Goal: Task Accomplishment & Management: Manage account settings

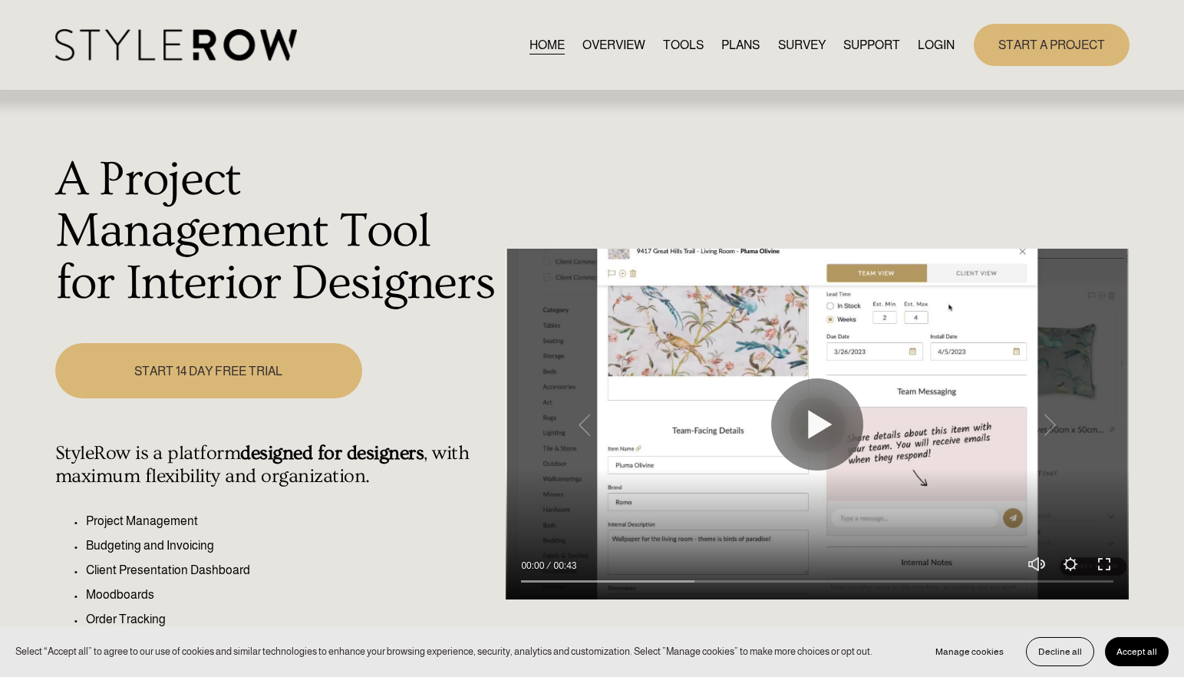
click at [935, 45] on link "LOGIN" at bounding box center [936, 45] width 37 height 21
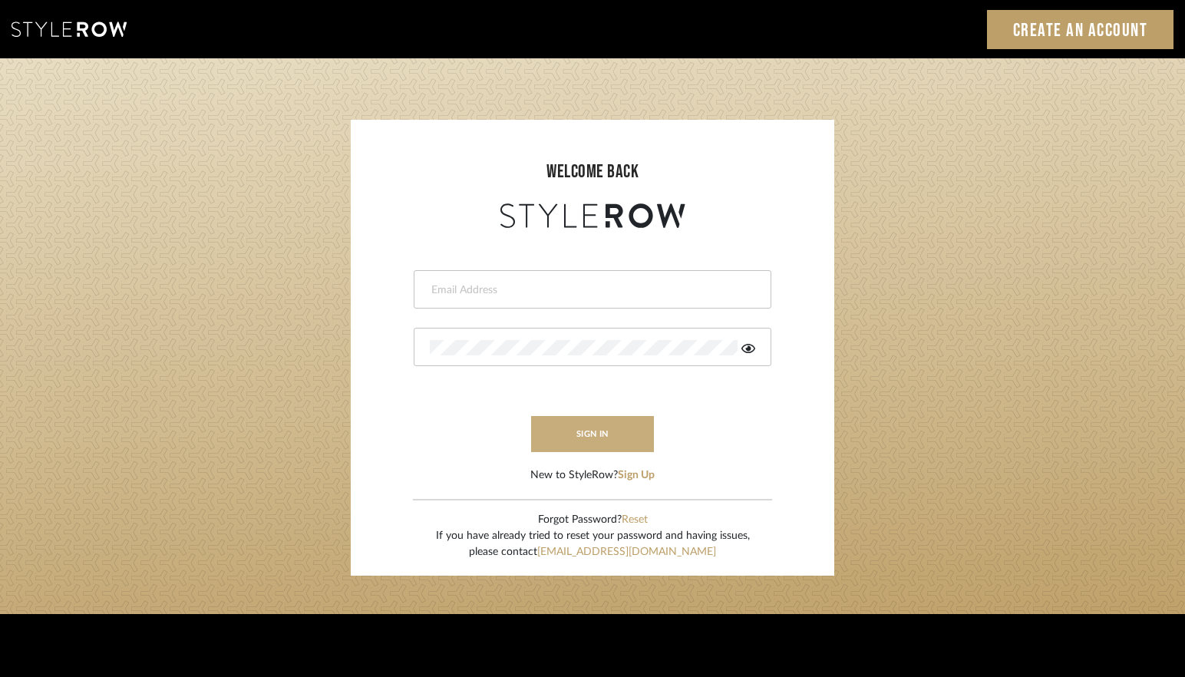
type input "lindsey@lindseymillerinteriors.com"
click at [592, 441] on button "sign in" at bounding box center [592, 434] width 123 height 36
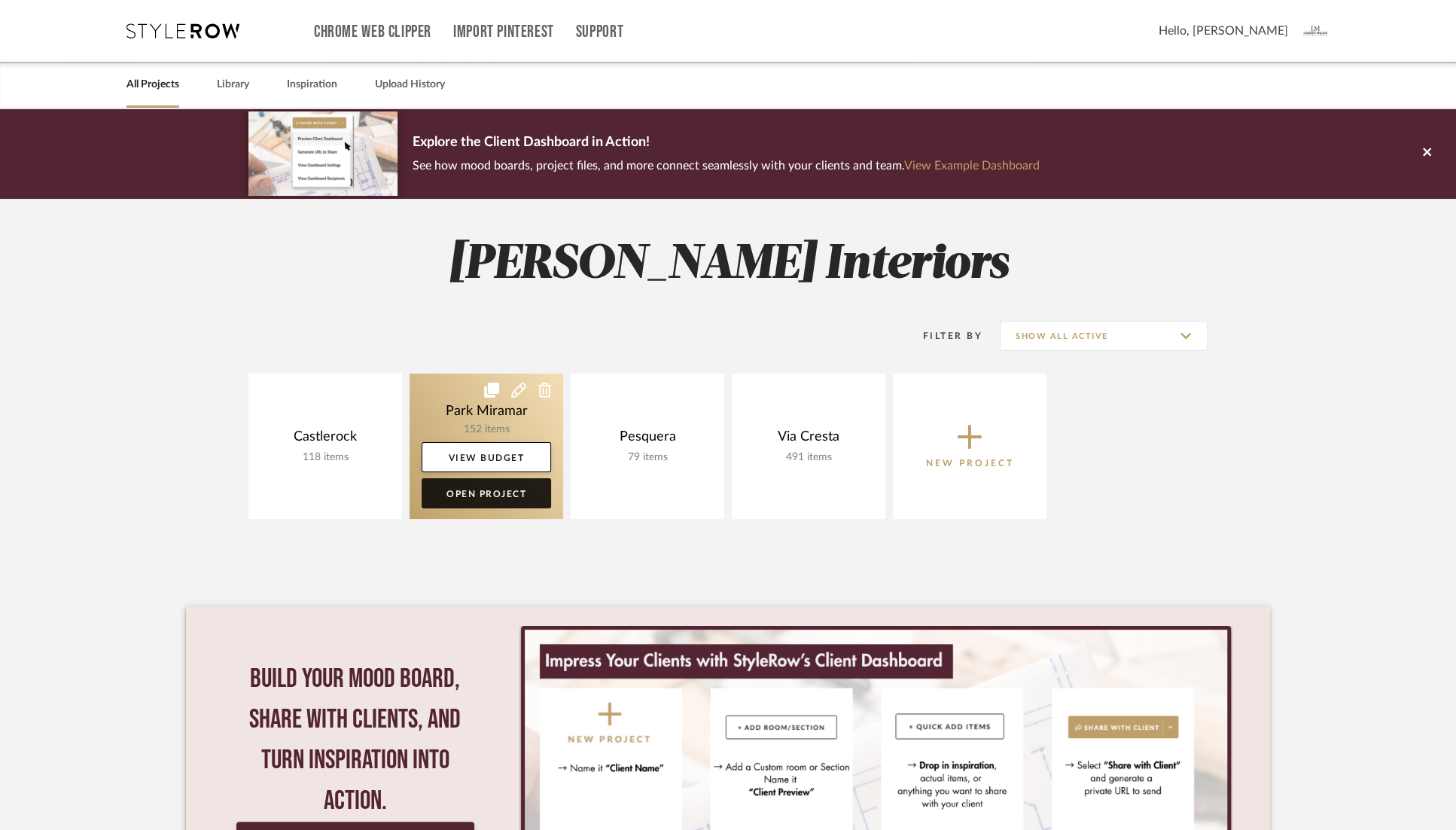
click at [468, 498] on link "Open Project" at bounding box center [487, 493] width 130 height 30
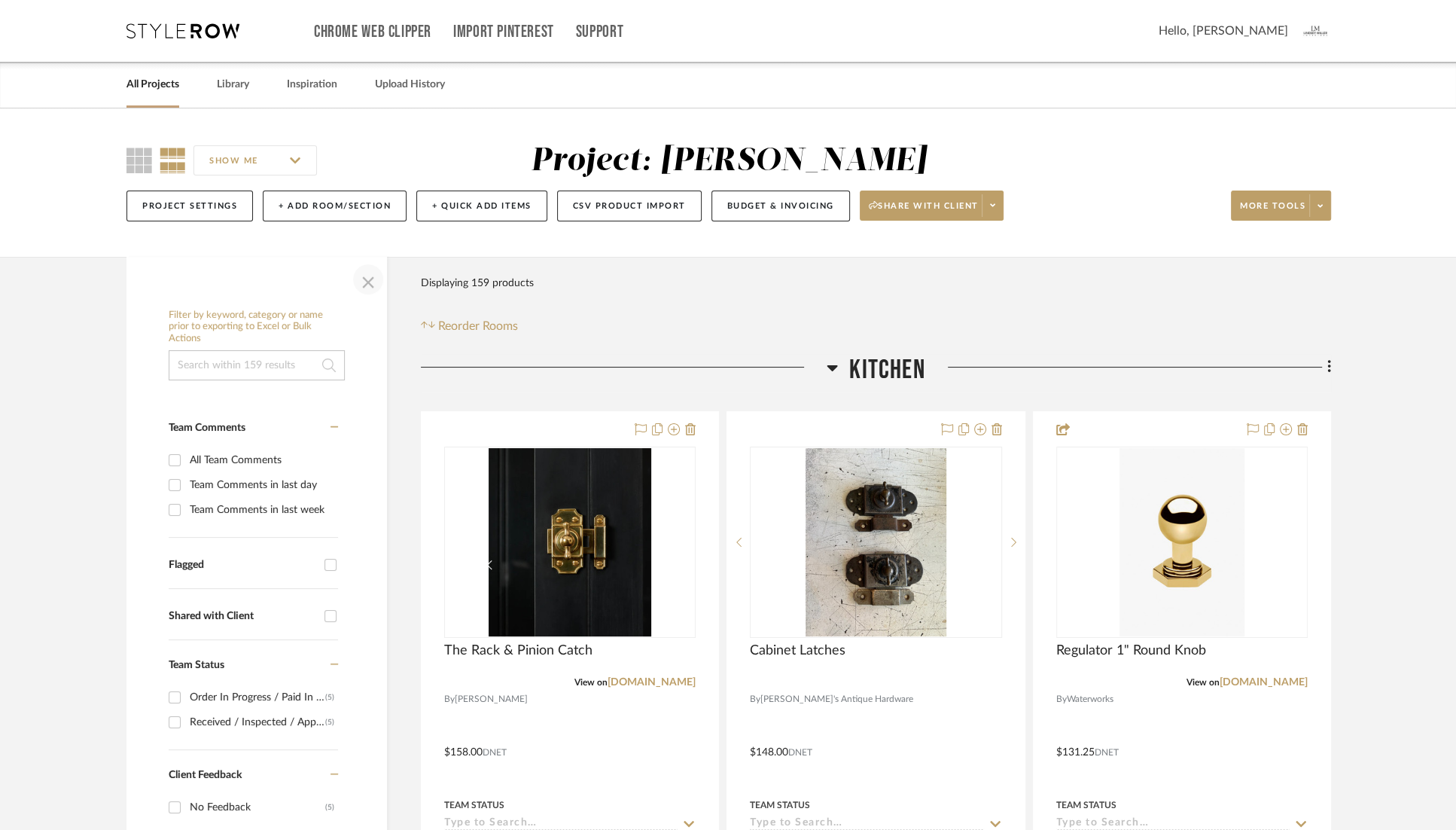
click at [369, 284] on span "button" at bounding box center [368, 279] width 36 height 36
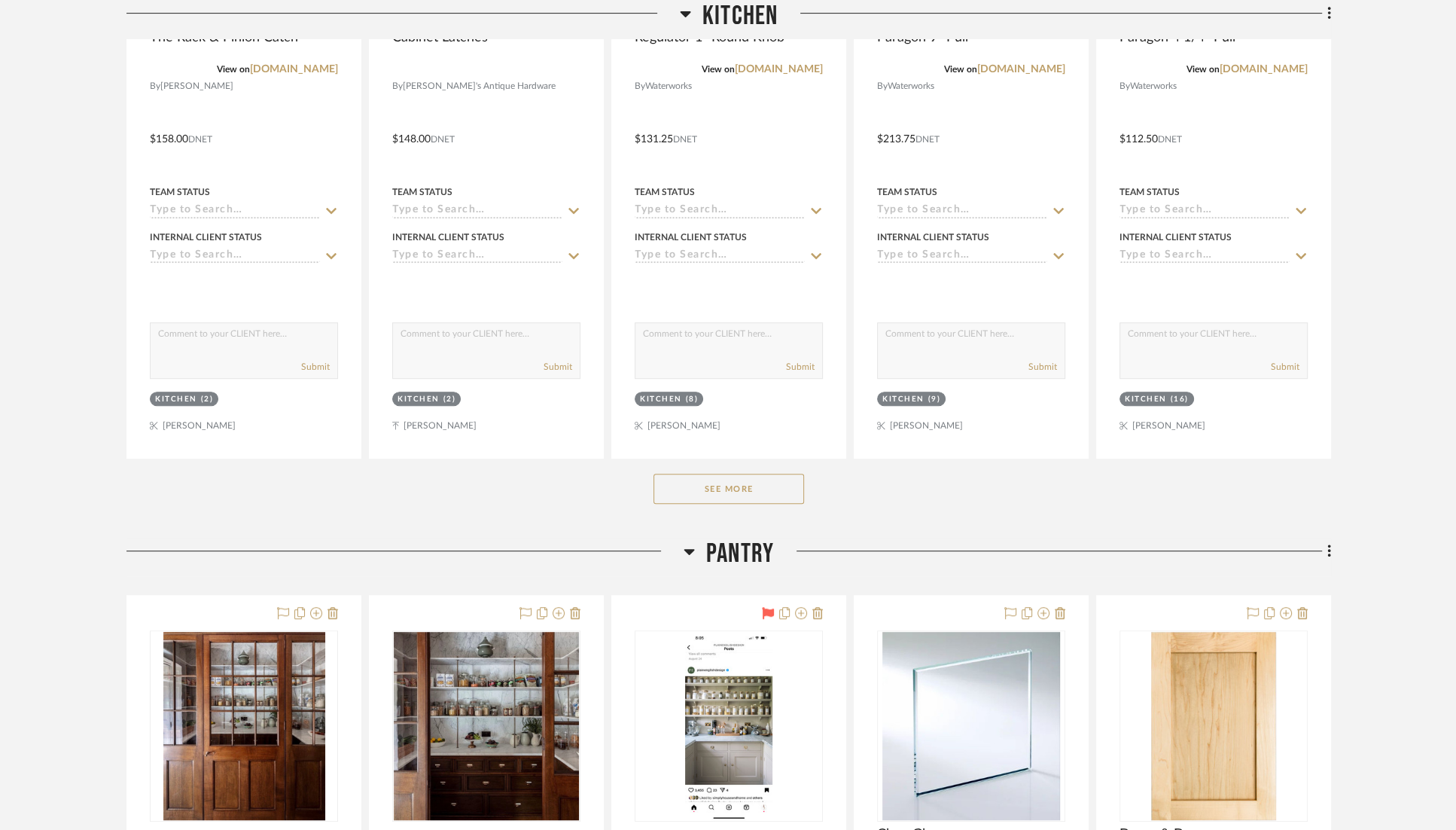
scroll to position [700, 0]
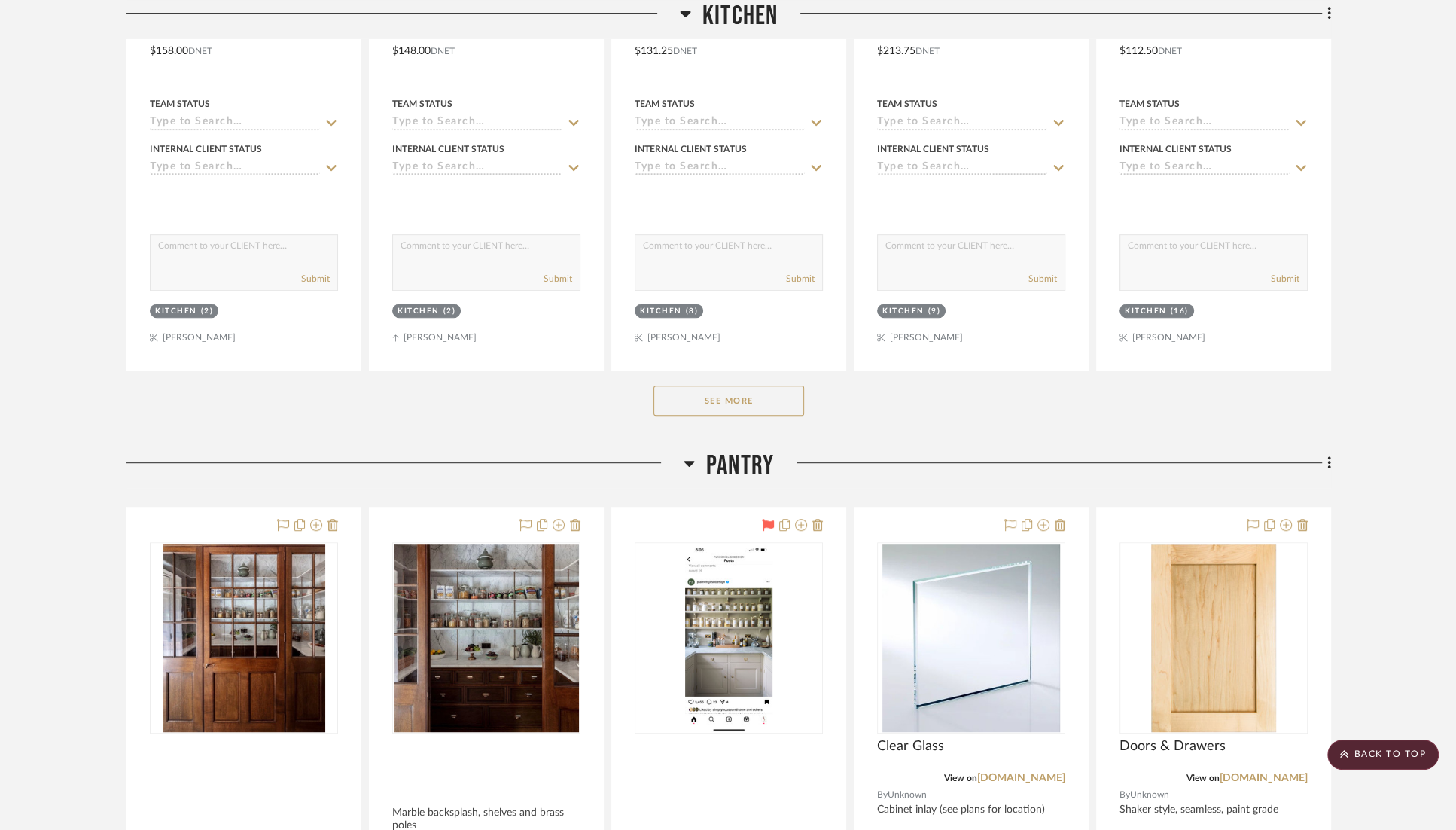
click at [742, 397] on button "See More" at bounding box center [728, 400] width 150 height 30
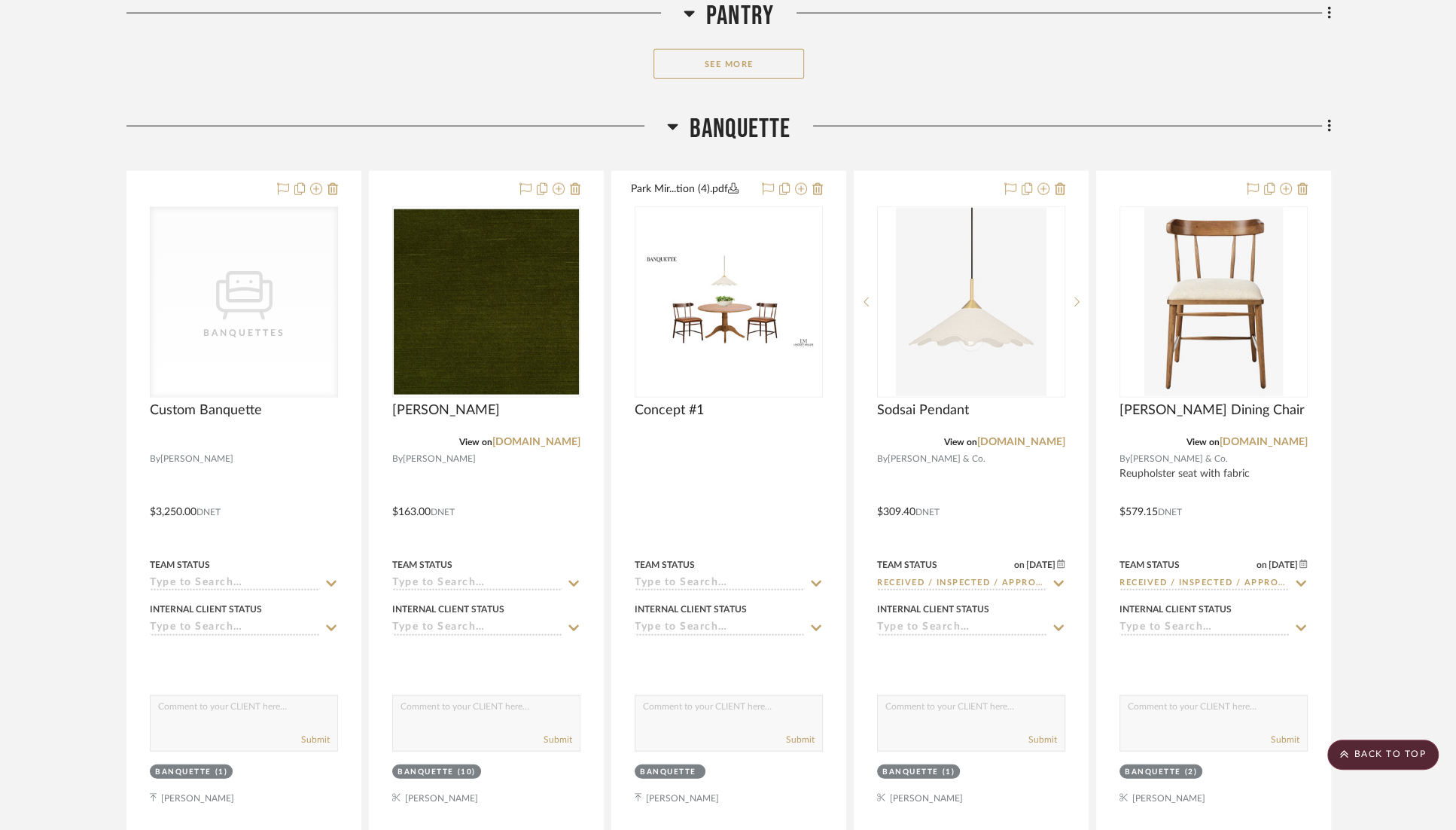
scroll to position [15381, 0]
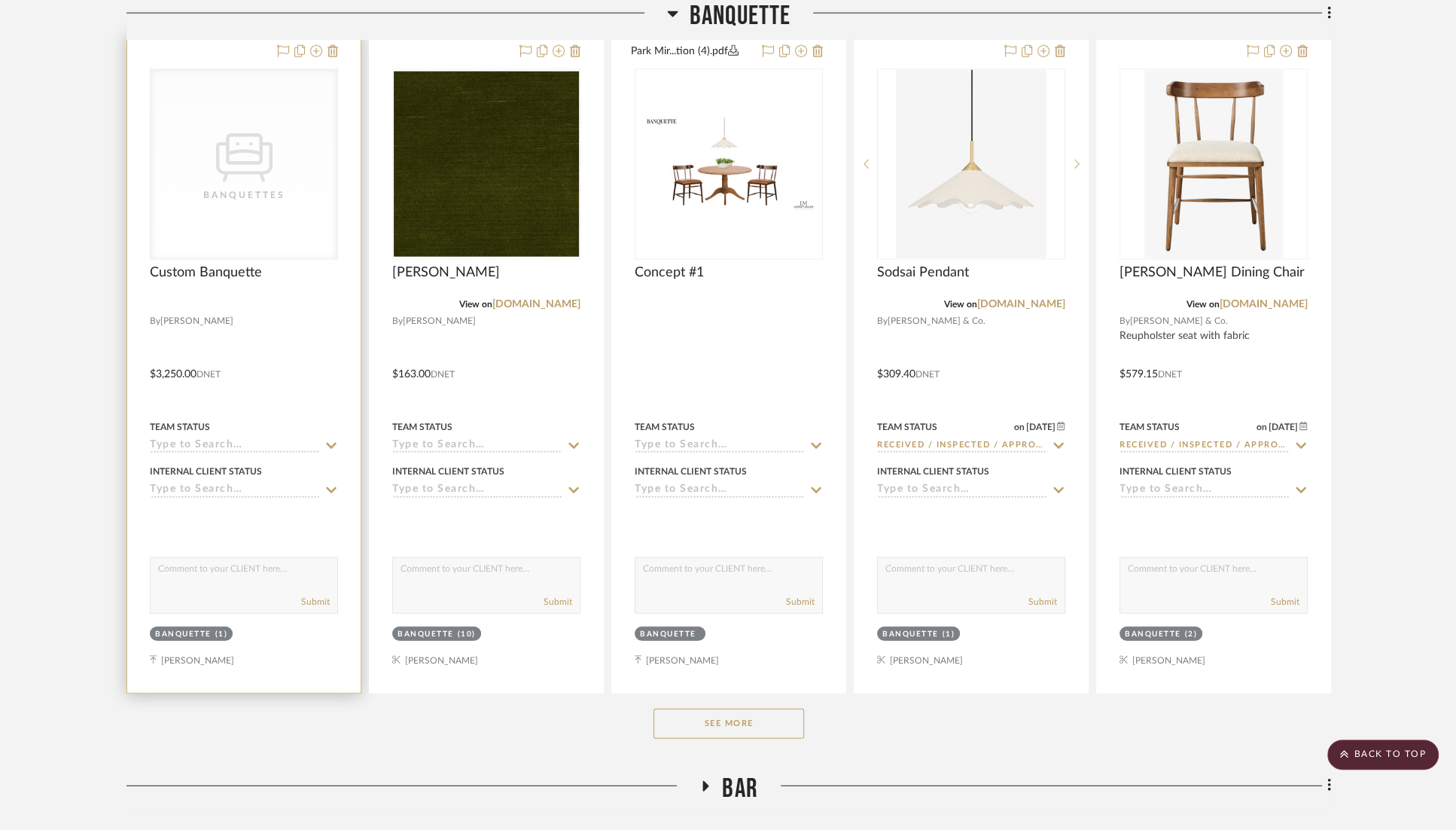
click at [234, 170] on div "CategoryIconSeating Created with Sketch. Banquettes" at bounding box center [243, 164] width 186 height 189
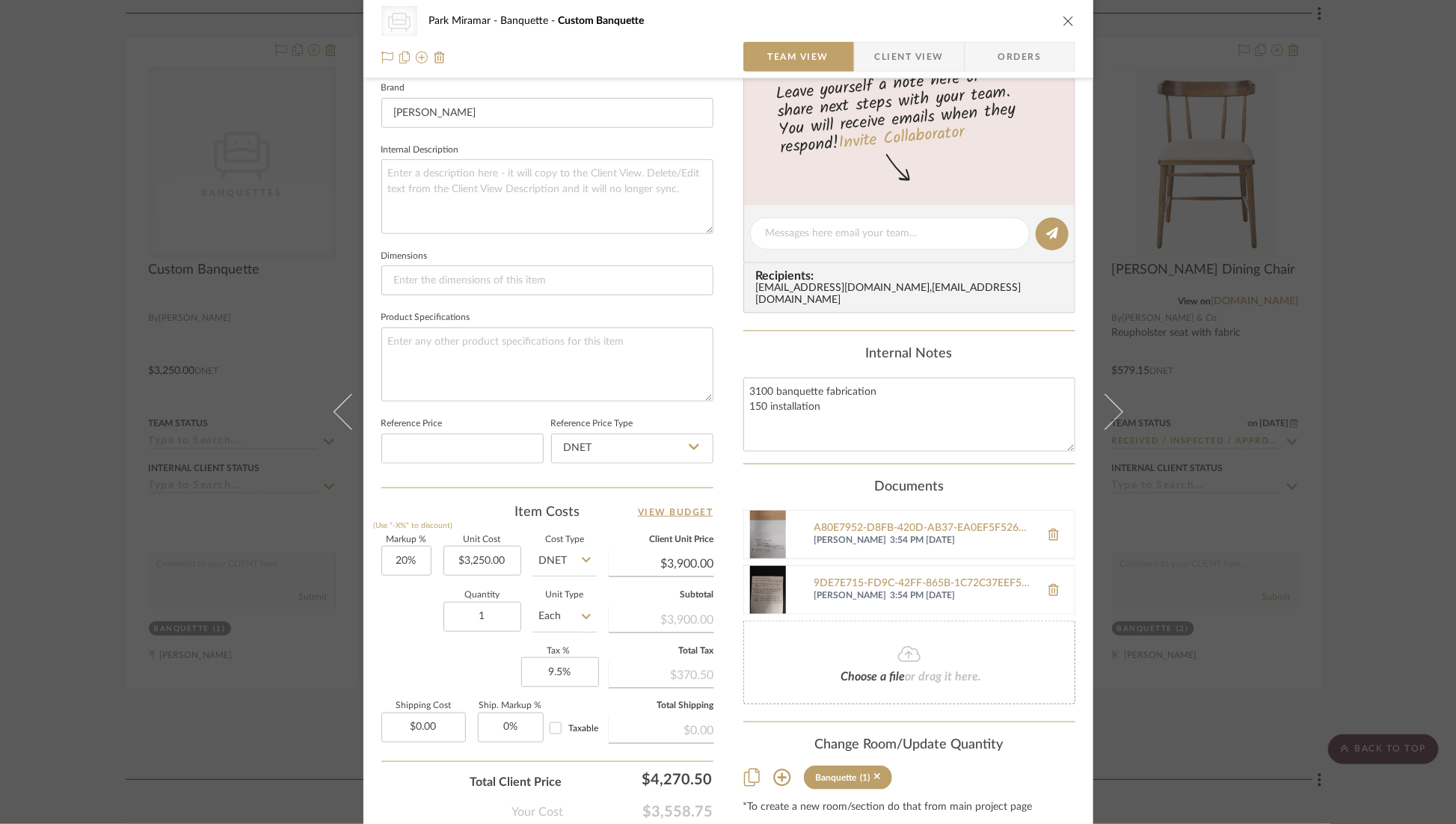
scroll to position [561, 0]
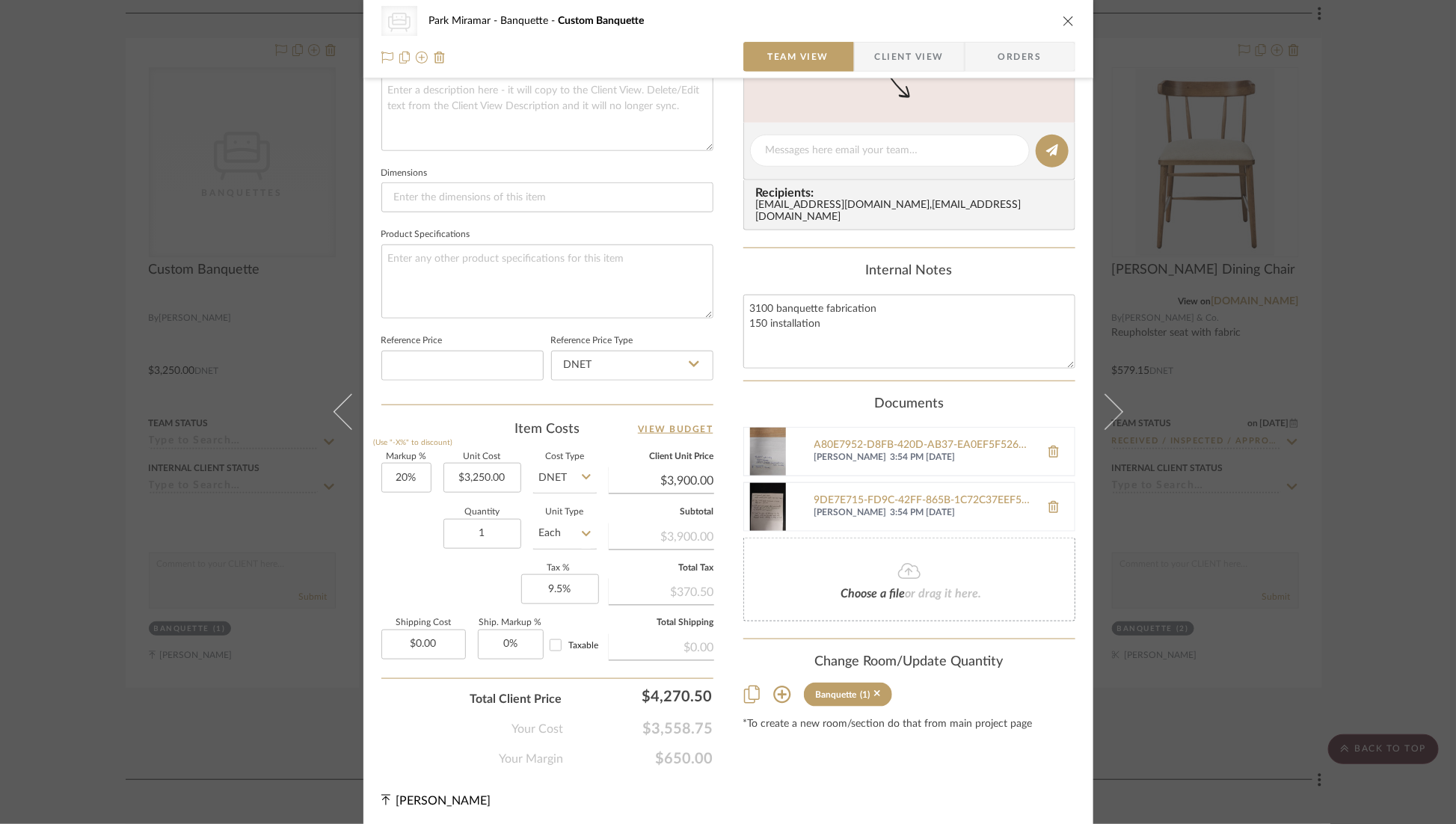
click at [1064, 20] on icon "close" at bounding box center [1068, 20] width 12 height 12
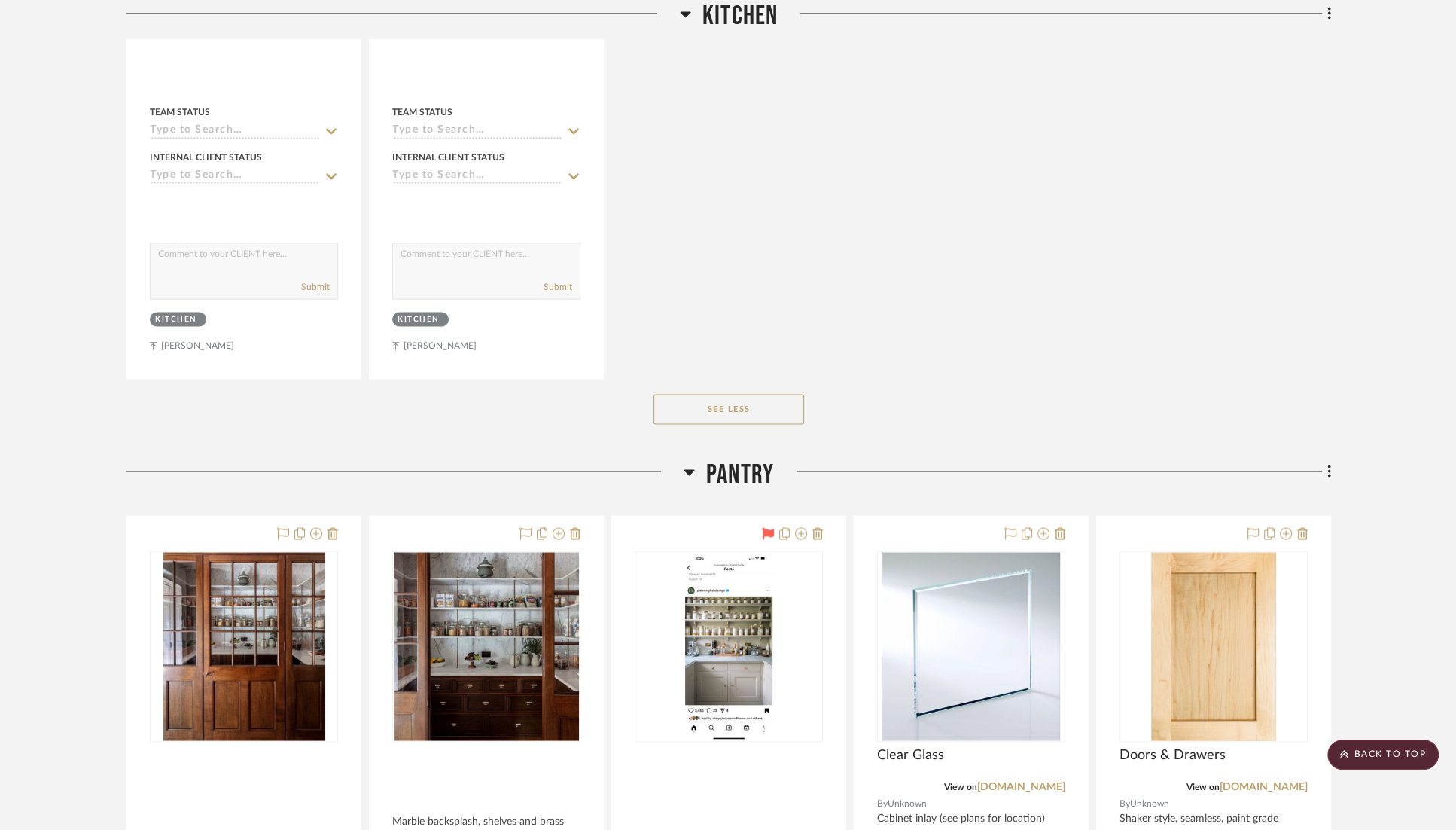
scroll to position [13935, 0]
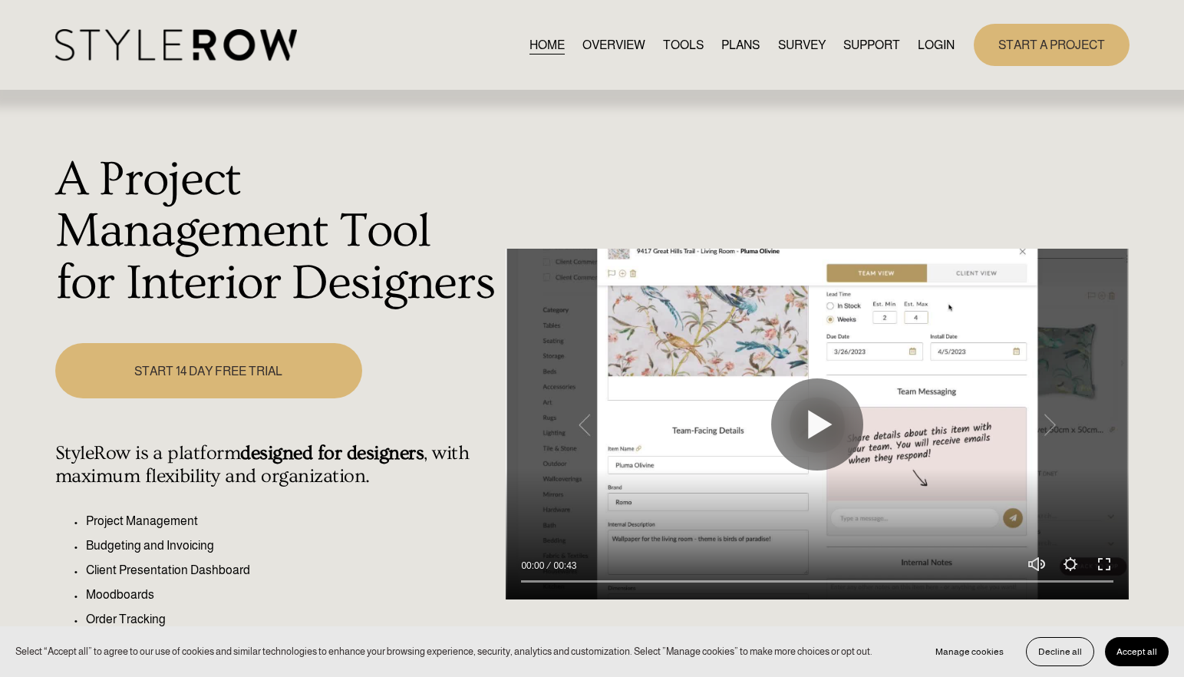
click at [932, 48] on link "LOGIN" at bounding box center [936, 45] width 37 height 21
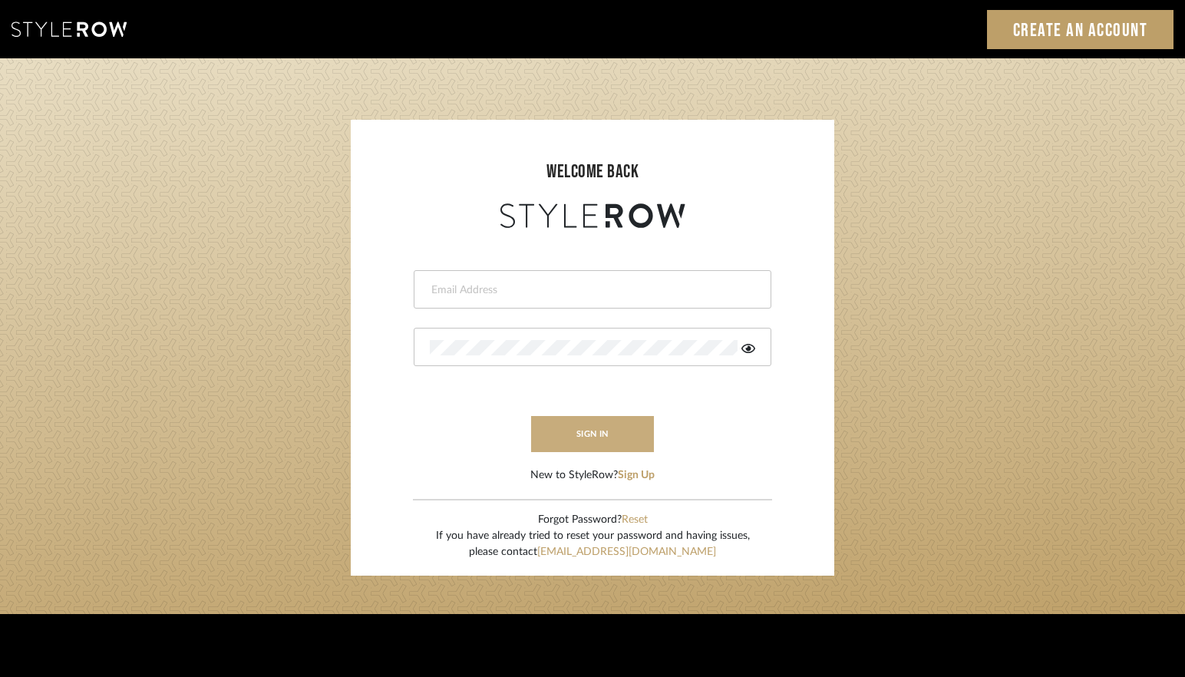
type input "[PERSON_NAME][EMAIL_ADDRESS][DOMAIN_NAME]"
click at [592, 434] on button "sign in" at bounding box center [592, 434] width 123 height 36
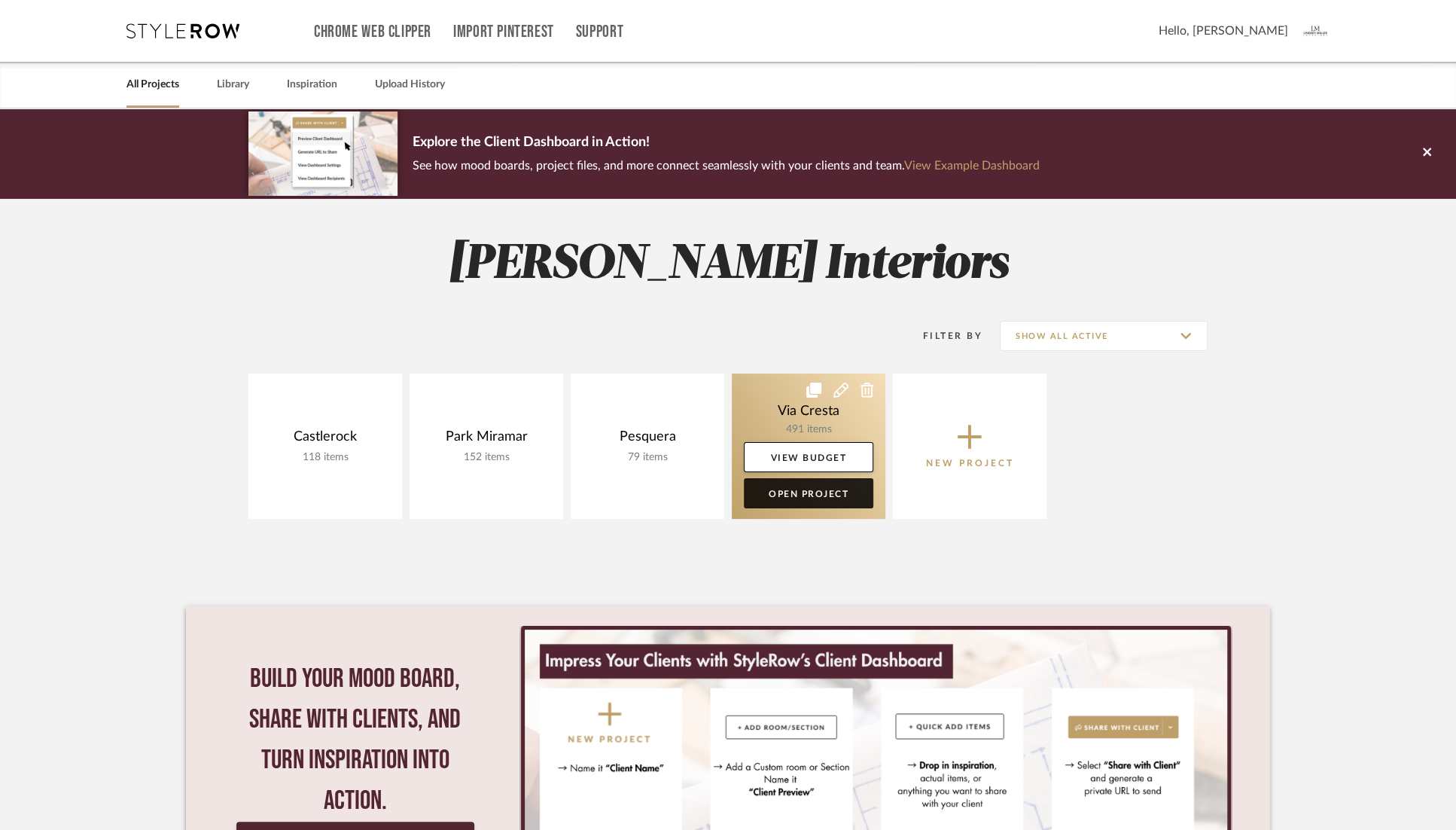
click at [789, 493] on link "Open Project" at bounding box center [808, 493] width 130 height 30
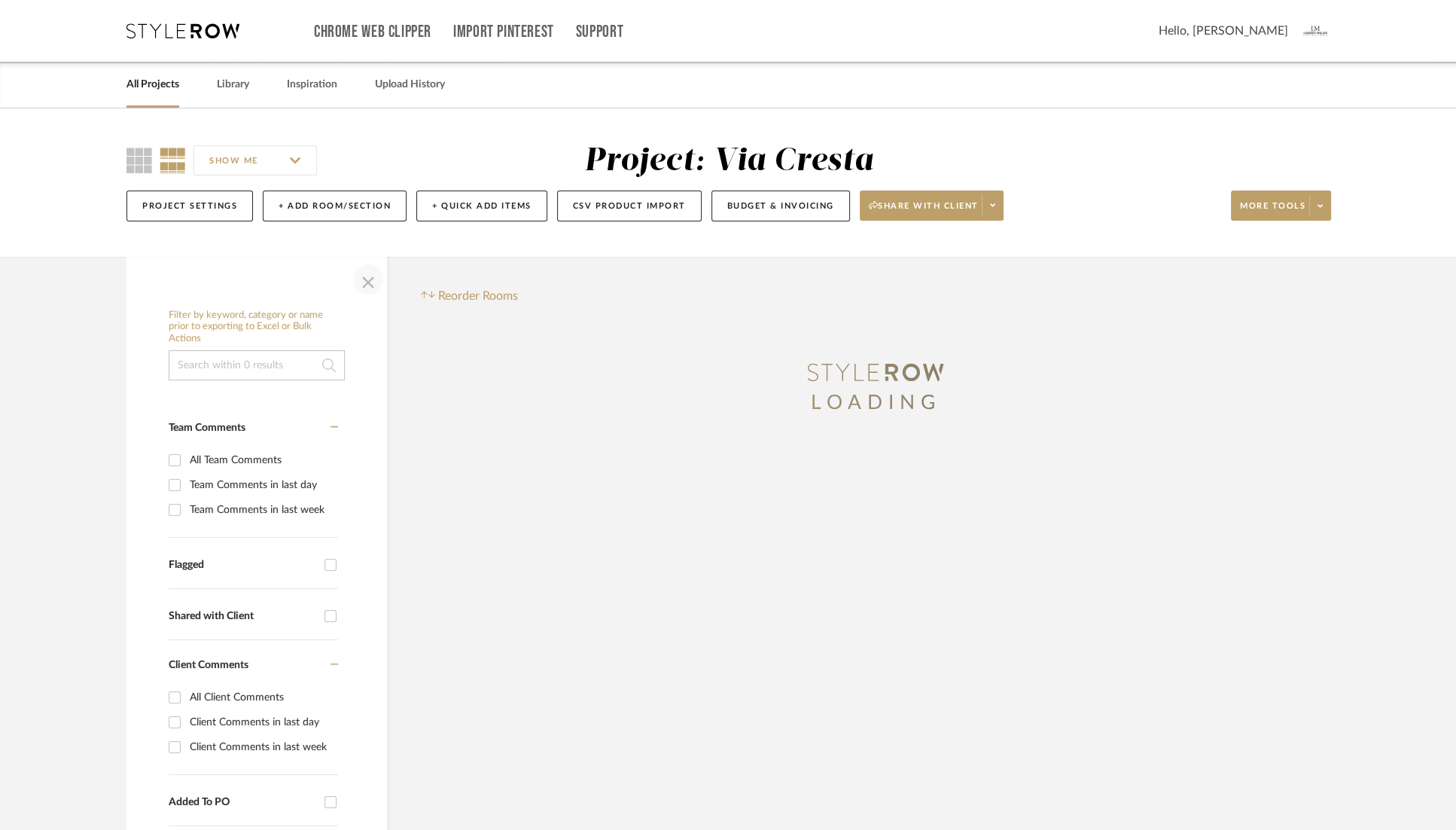
click at [366, 283] on span "button" at bounding box center [368, 279] width 36 height 36
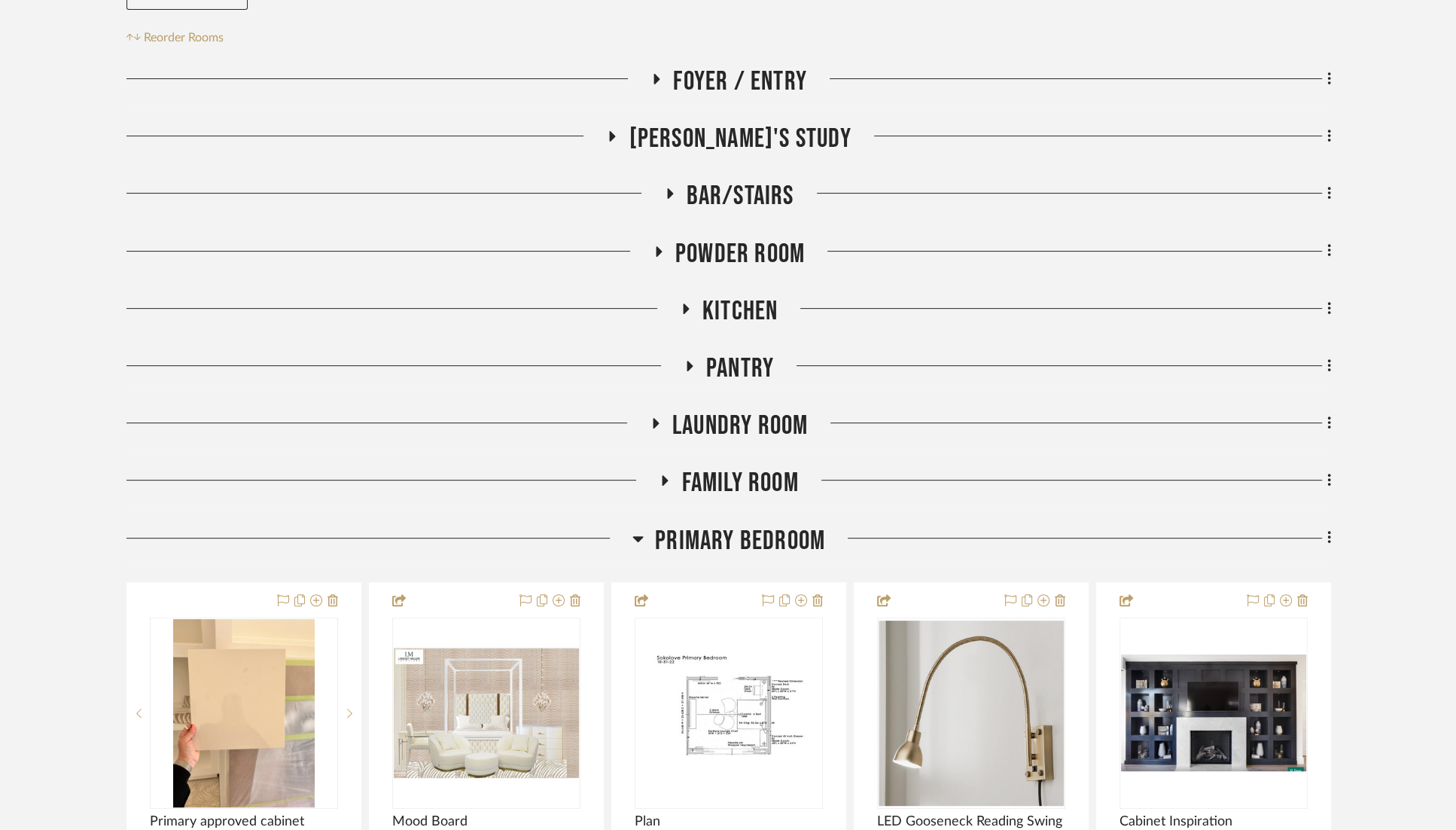
scroll to position [296, 0]
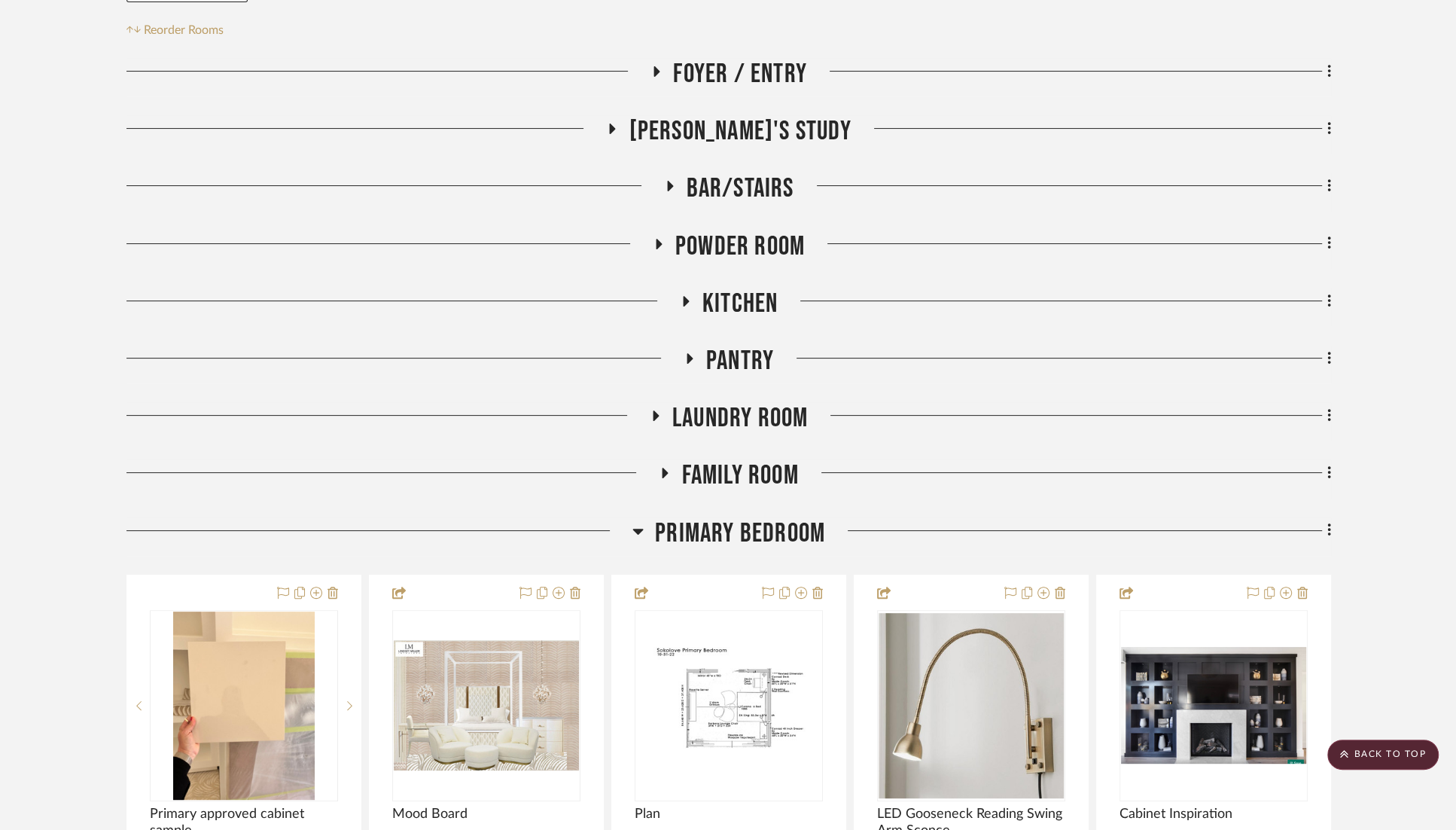
click at [640, 533] on icon at bounding box center [639, 531] width 12 height 18
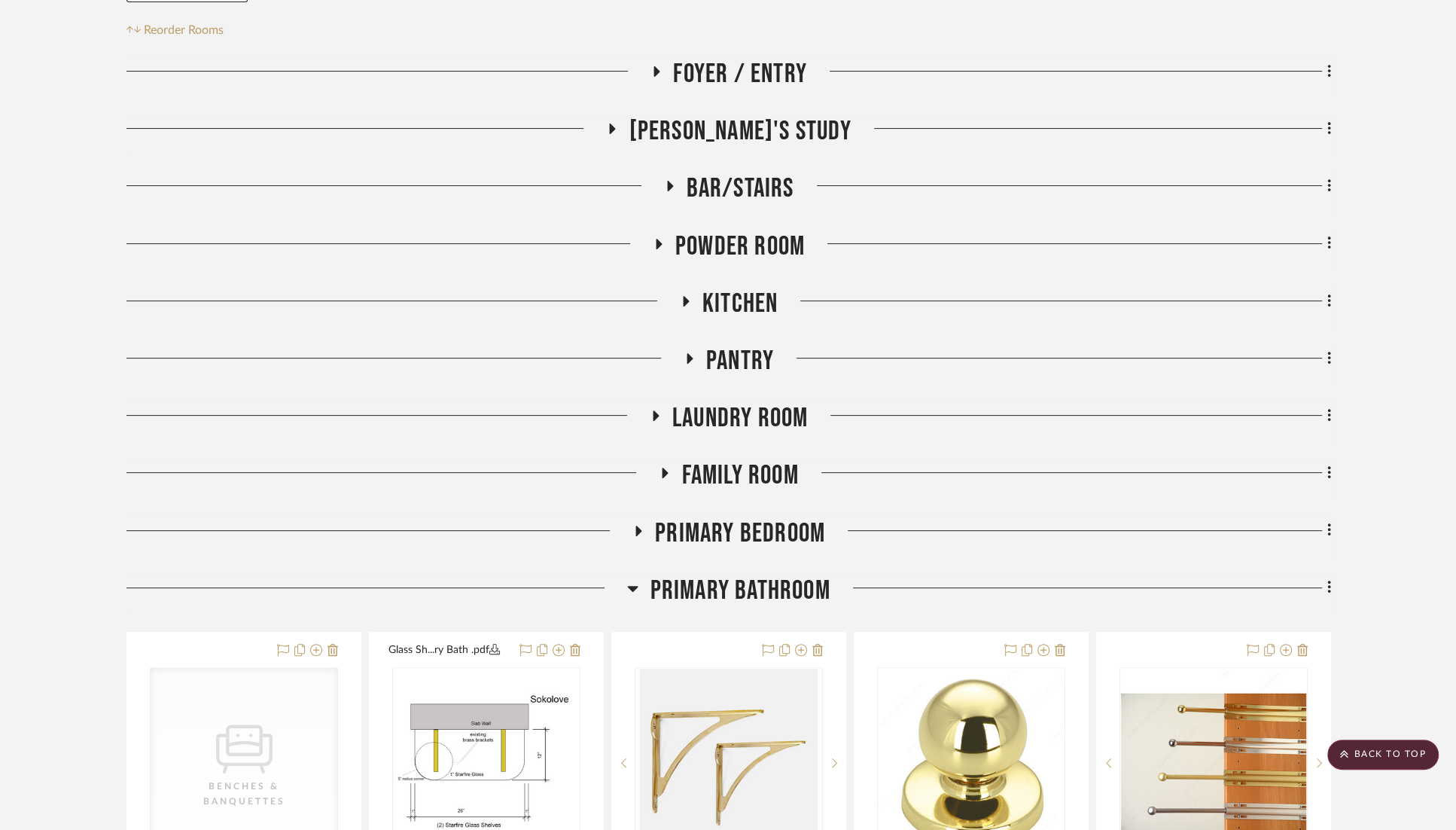
click at [633, 588] on icon at bounding box center [633, 589] width 11 height 6
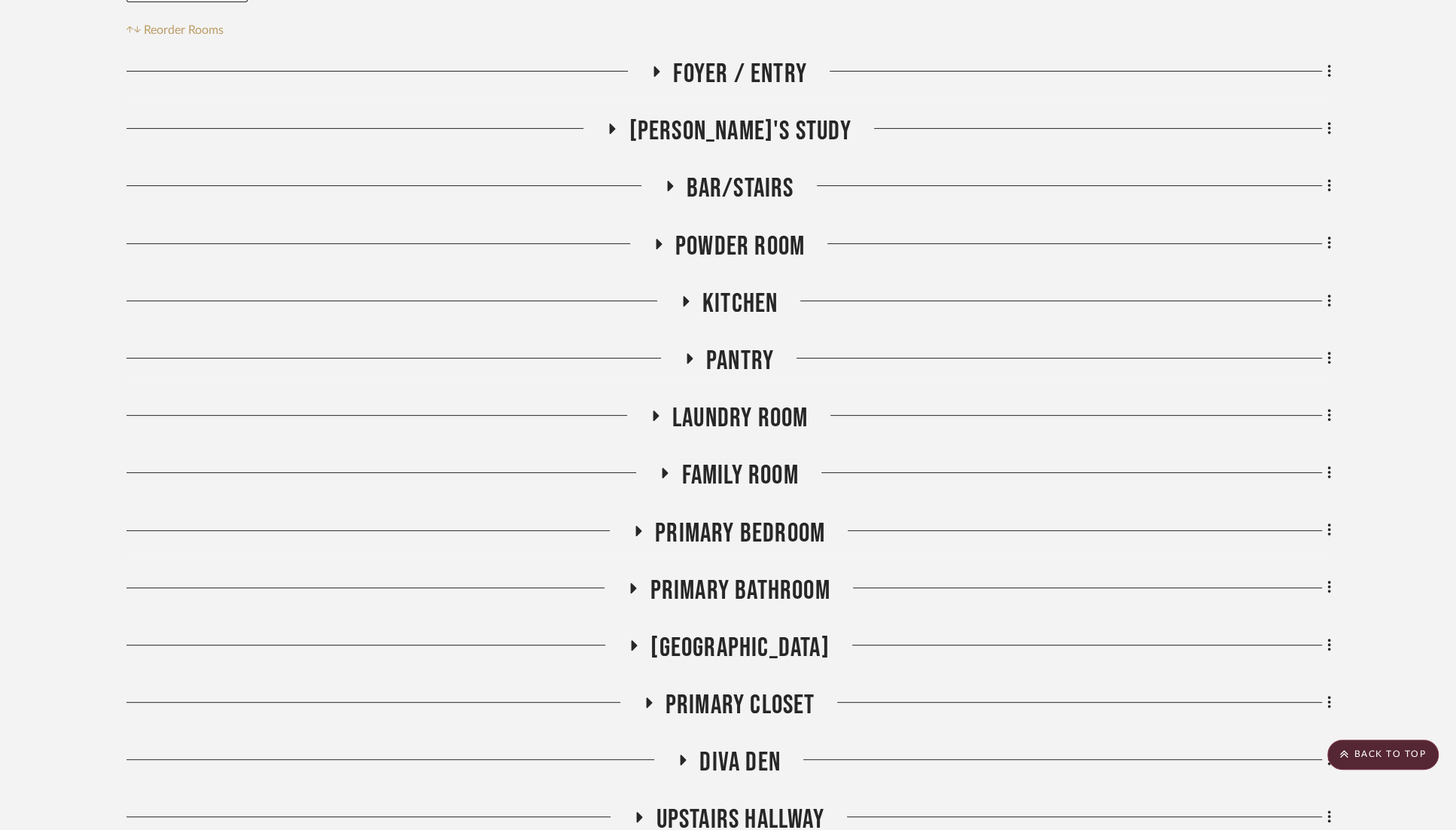
click at [688, 300] on icon at bounding box center [686, 301] width 6 height 11
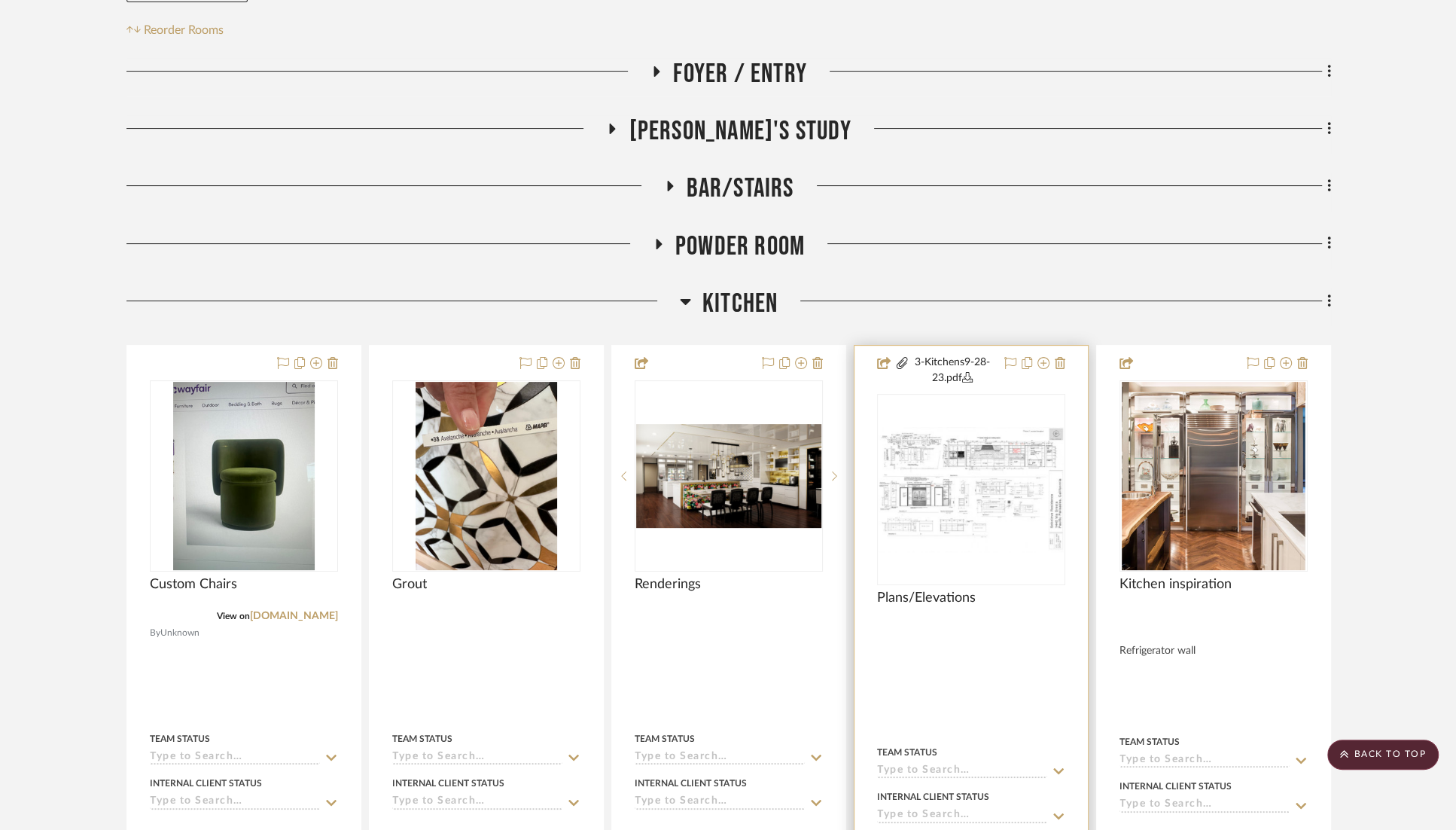
click at [967, 367] on button "3-Kitchens9-28-23.pdf" at bounding box center [952, 370] width 85 height 31
